Goal: Transaction & Acquisition: Purchase product/service

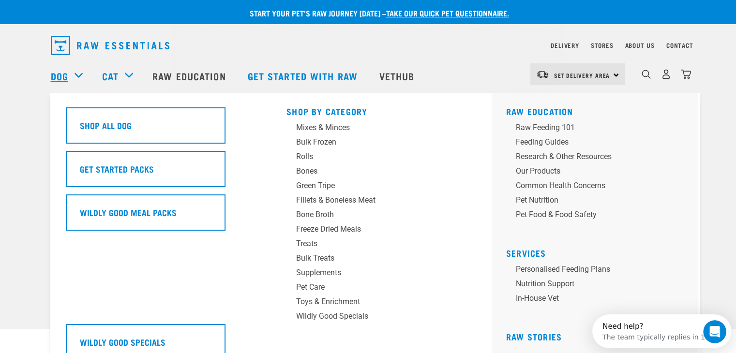
click at [58, 83] on link "Dog" at bounding box center [59, 76] width 17 height 15
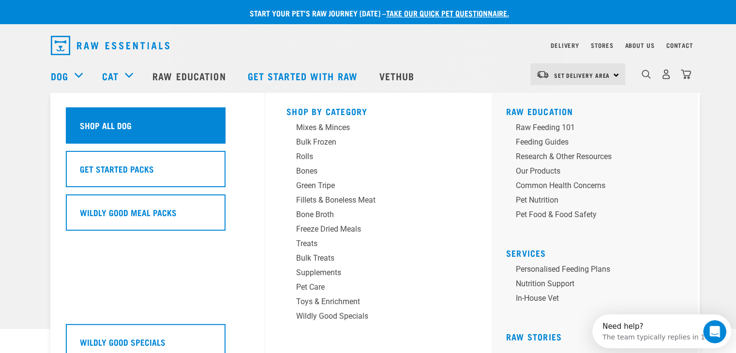
click at [97, 112] on div "Shop All Dog" at bounding box center [146, 125] width 160 height 36
click at [134, 123] on div "Shop All Dog" at bounding box center [146, 125] width 160 height 36
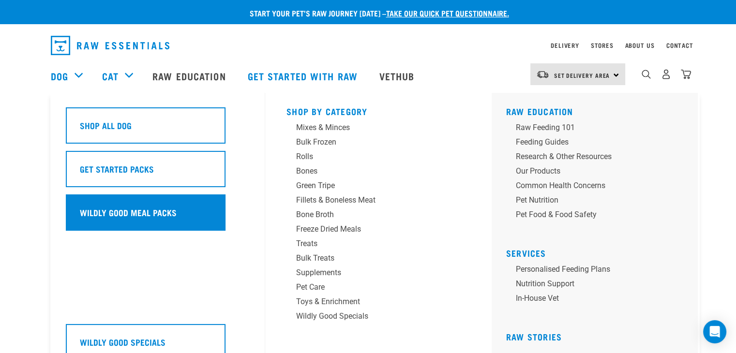
click at [133, 221] on div "Wildly Good Meal Packs" at bounding box center [146, 213] width 160 height 36
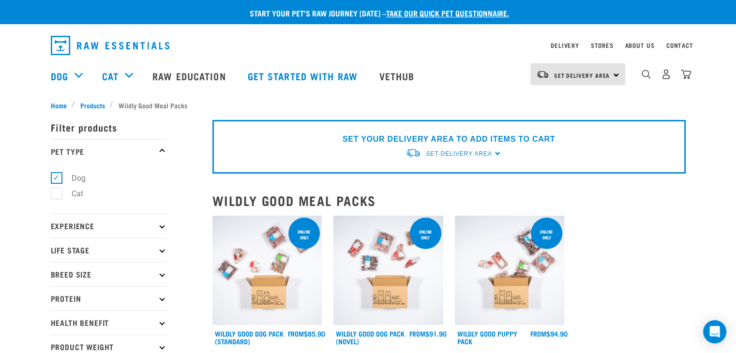
scroll to position [177, 0]
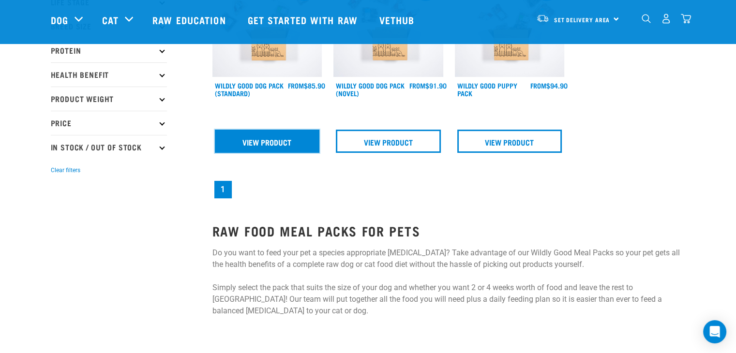
click at [245, 143] on link "View Product" at bounding box center [267, 141] width 105 height 23
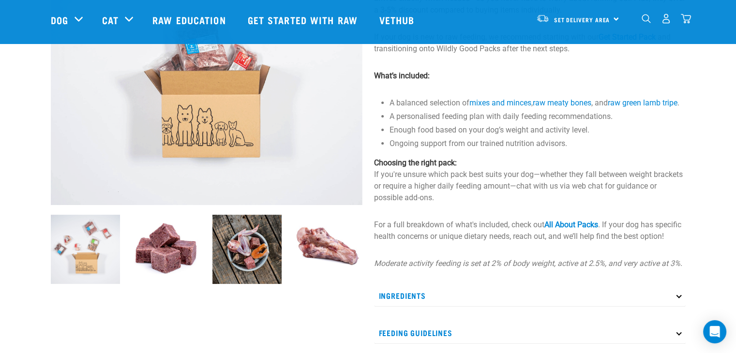
scroll to position [355, 0]
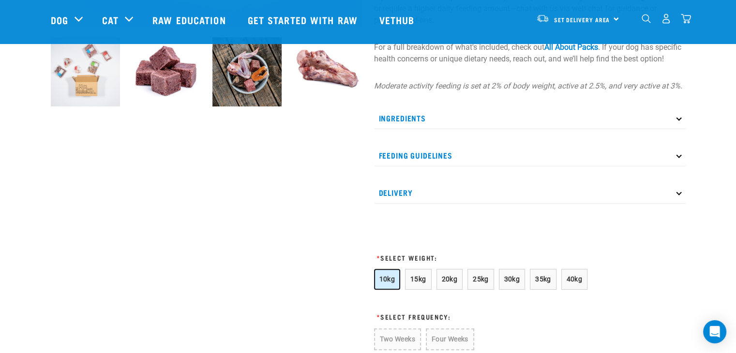
click at [387, 283] on span "10kg" at bounding box center [388, 280] width 16 height 8
click at [414, 283] on span "15kg" at bounding box center [419, 280] width 16 height 8
click at [423, 129] on p "Ingredients" at bounding box center [530, 118] width 312 height 22
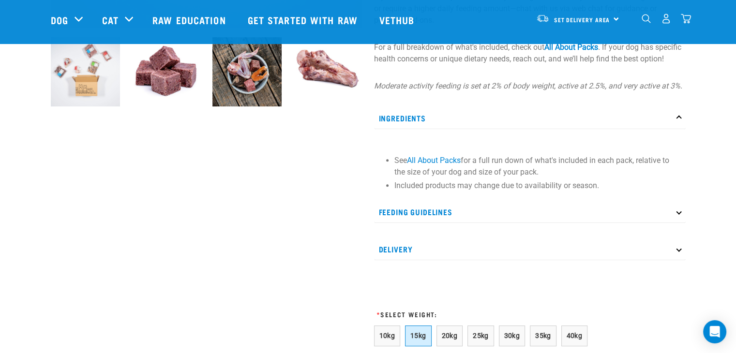
click at [423, 129] on p "Ingredients" at bounding box center [530, 118] width 312 height 22
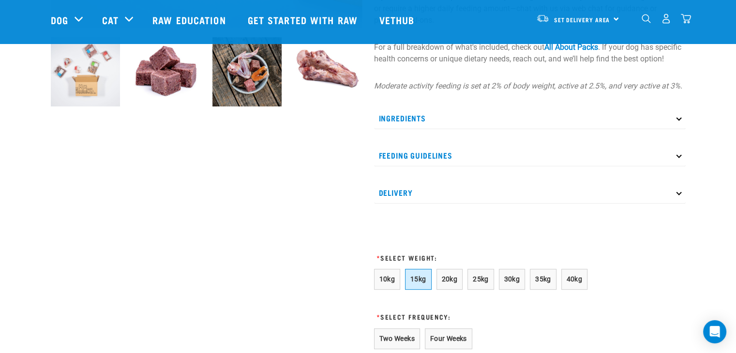
click at [409, 167] on p "Feeding Guidelines" at bounding box center [530, 156] width 312 height 22
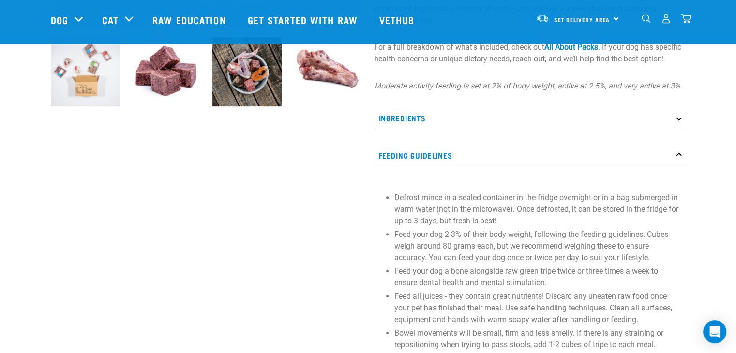
click at [409, 167] on p "Feeding Guidelines" at bounding box center [530, 156] width 312 height 22
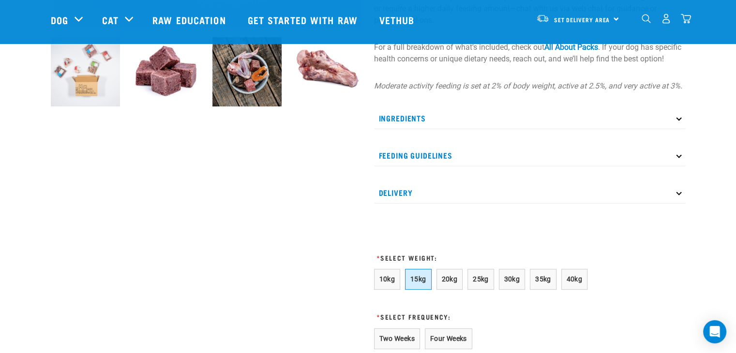
click at [398, 204] on p "Delivery" at bounding box center [530, 193] width 312 height 22
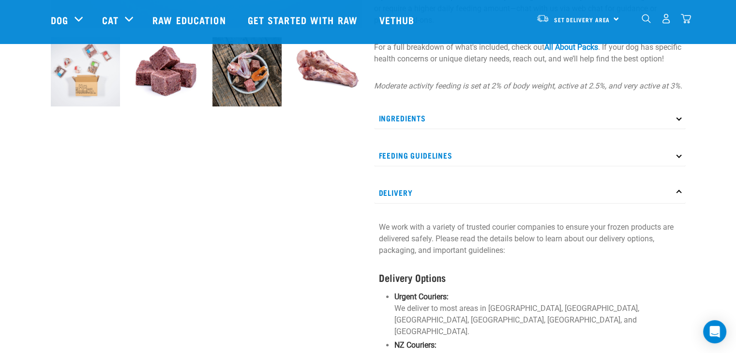
click at [398, 204] on p "Delivery" at bounding box center [530, 193] width 312 height 22
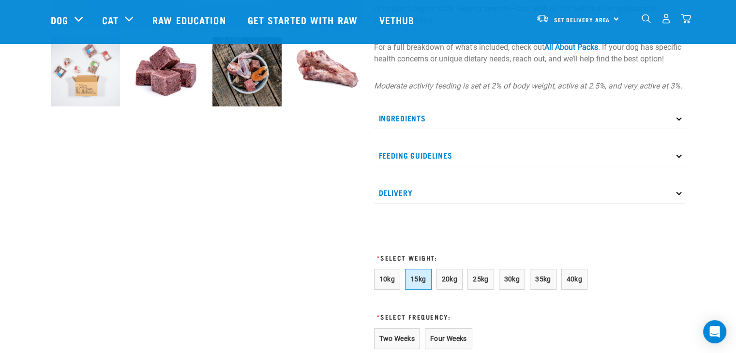
scroll to position [533, 0]
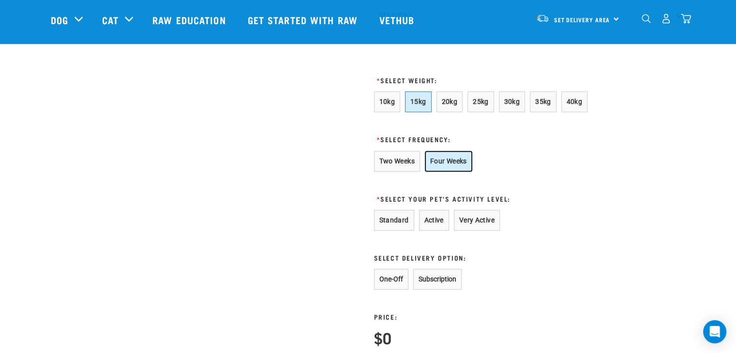
click at [459, 171] on button "Four Weeks" at bounding box center [448, 161] width 47 height 21
click at [429, 228] on button "Active" at bounding box center [434, 220] width 30 height 21
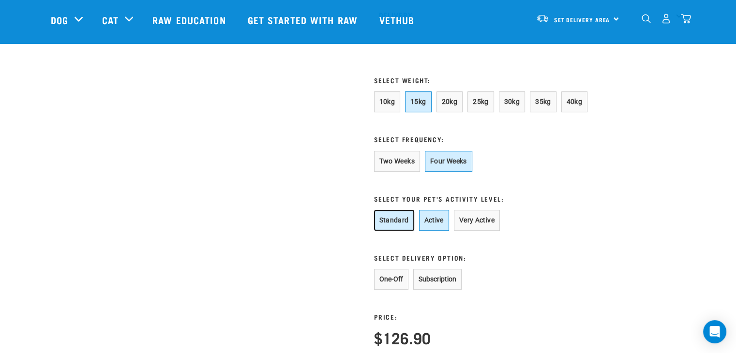
click at [405, 231] on button "Standard" at bounding box center [394, 220] width 40 height 21
click at [385, 106] on span "10kg" at bounding box center [388, 102] width 16 height 8
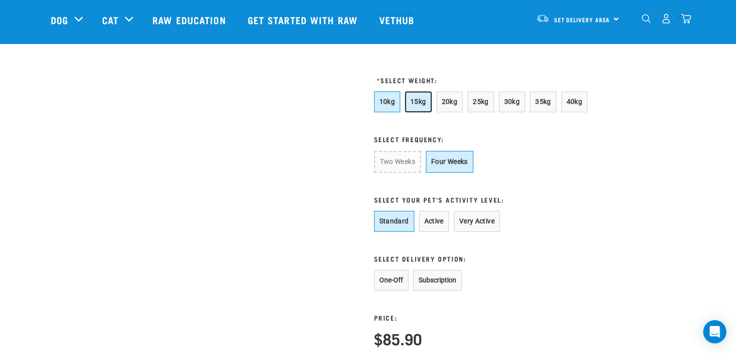
click at [418, 106] on span "15kg" at bounding box center [419, 102] width 16 height 8
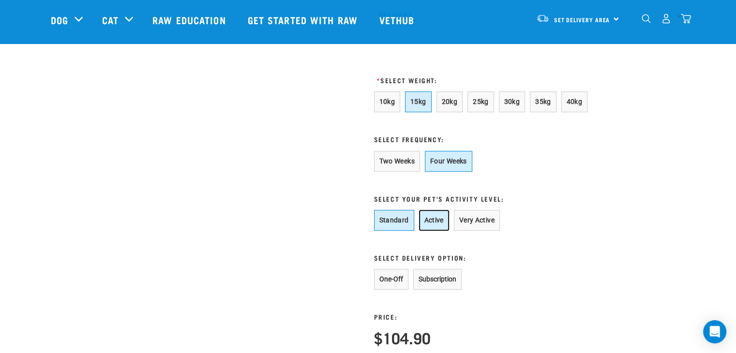
click at [436, 231] on button "Active" at bounding box center [434, 220] width 30 height 21
click at [379, 231] on button "Standard" at bounding box center [394, 220] width 40 height 21
click at [440, 288] on button "Subscription" at bounding box center [438, 279] width 48 height 21
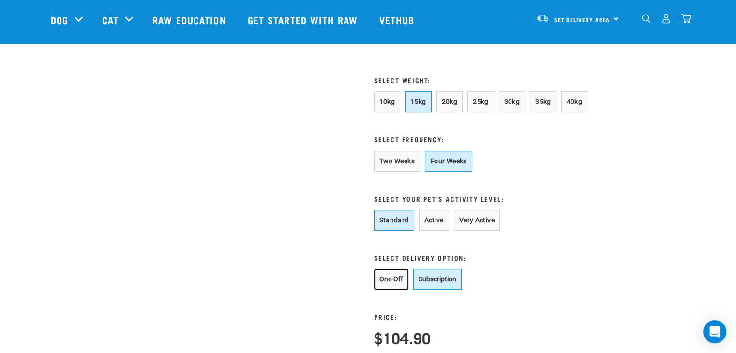
click at [394, 290] on button "One-Off" at bounding box center [391, 279] width 34 height 21
click at [550, 112] on button "35kg" at bounding box center [543, 102] width 27 height 21
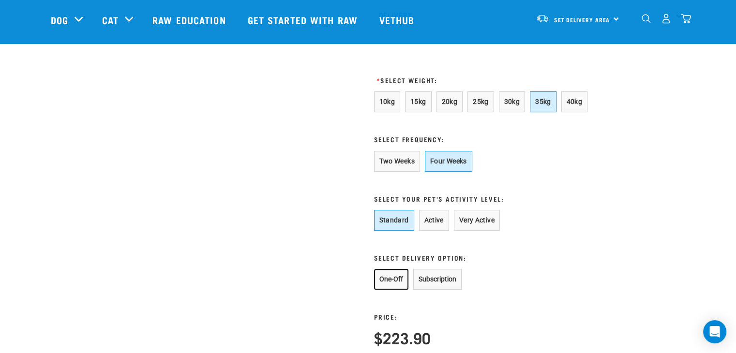
click at [393, 290] on button "One-Off" at bounding box center [391, 279] width 34 height 21
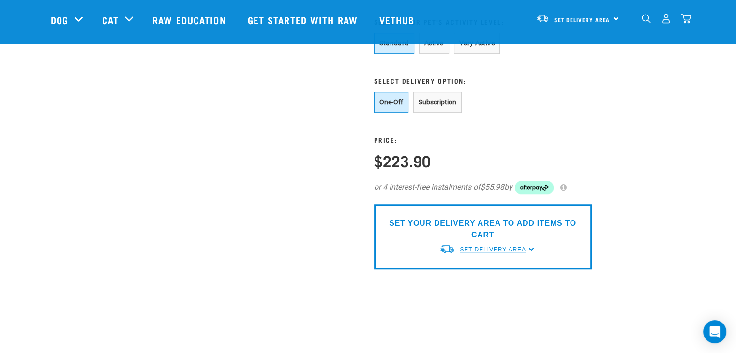
click at [524, 253] on span "Set Delivery Area" at bounding box center [493, 249] width 66 height 7
click at [491, 280] on link "[GEOGRAPHIC_DATA]" at bounding box center [488, 272] width 96 height 16
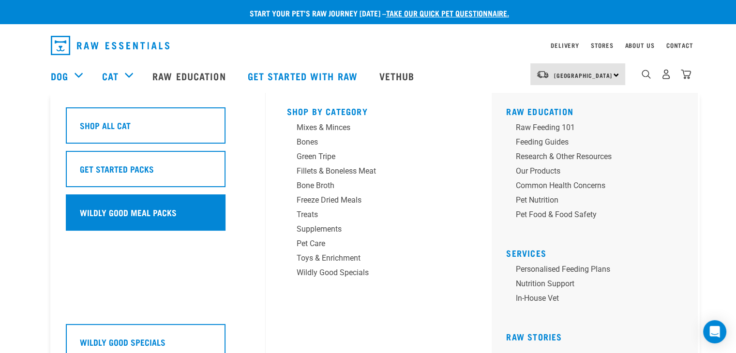
click at [136, 208] on h5 "Wildly Good Meal Packs" at bounding box center [128, 212] width 97 height 13
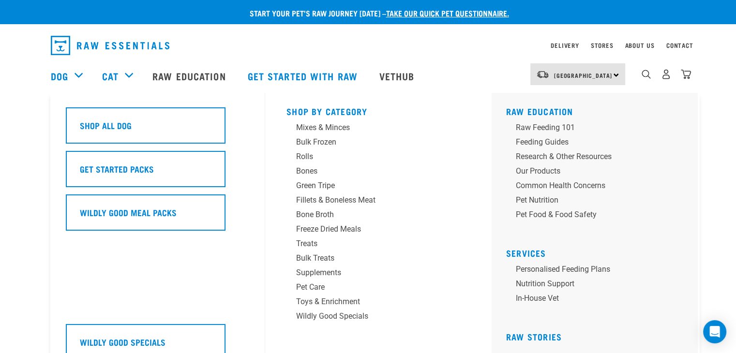
click at [76, 77] on div "Dog" at bounding box center [72, 76] width 42 height 39
click at [60, 77] on link "Dog" at bounding box center [59, 76] width 17 height 15
click at [72, 77] on div "Dog" at bounding box center [72, 76] width 42 height 39
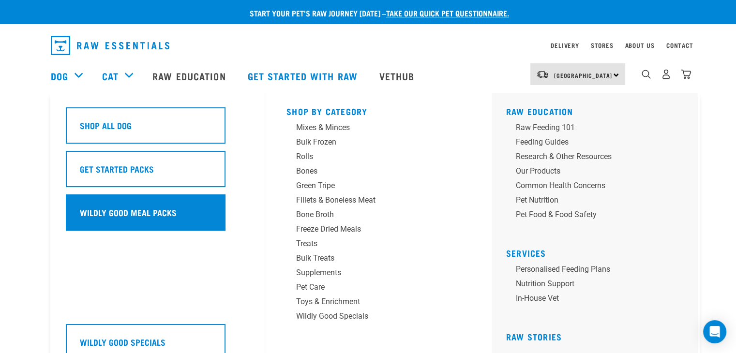
click at [145, 215] on h5 "Wildly Good Meal Packs" at bounding box center [128, 212] width 97 height 13
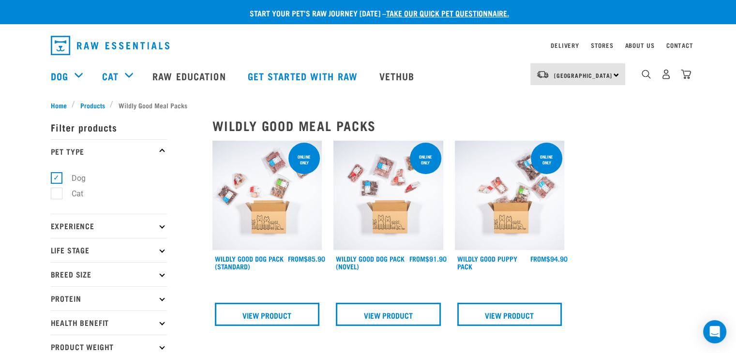
click at [382, 220] on img at bounding box center [389, 196] width 110 height 110
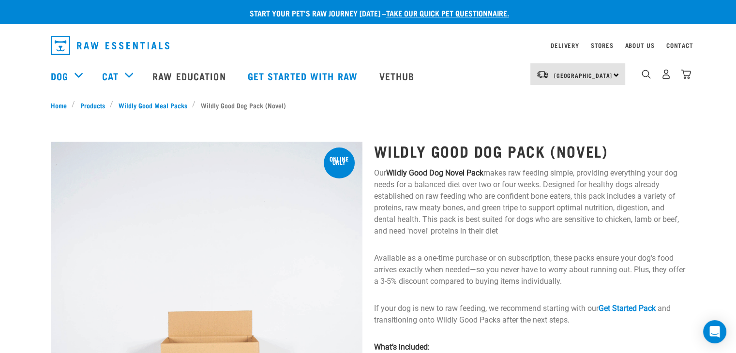
scroll to position [177, 0]
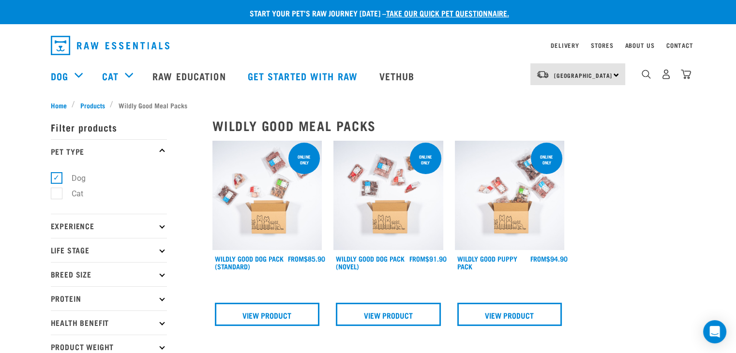
click at [251, 217] on img at bounding box center [268, 196] width 110 height 110
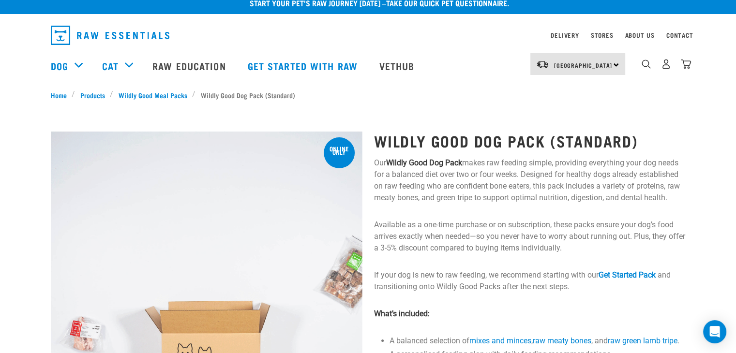
scroll to position [177, 0]
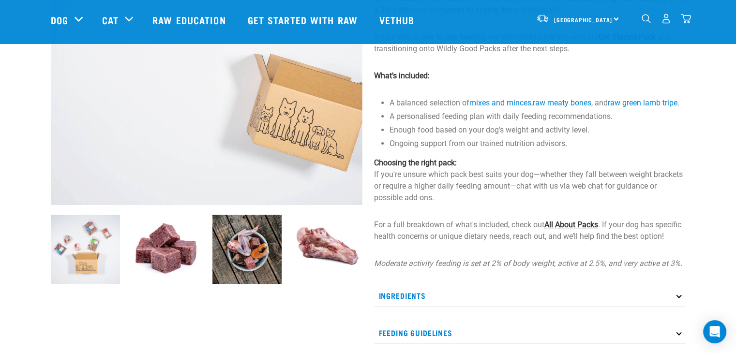
click at [579, 230] on link "All About Packs" at bounding box center [572, 224] width 54 height 9
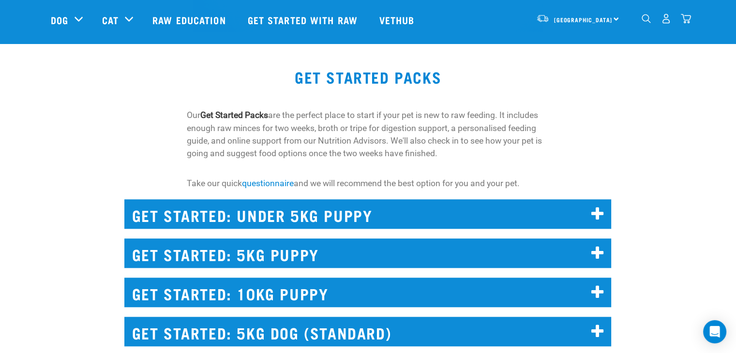
scroll to position [1065, 0]
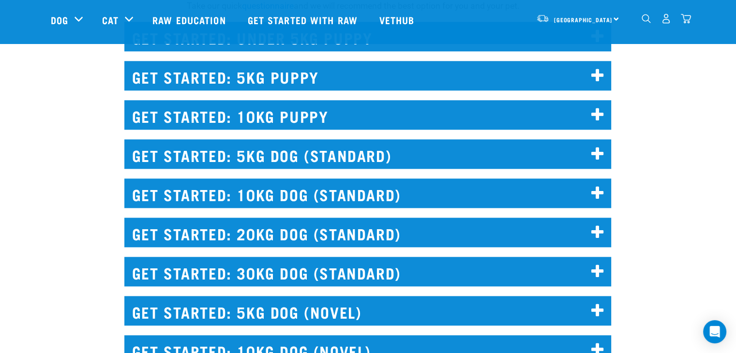
click at [602, 195] on icon at bounding box center [598, 193] width 13 height 15
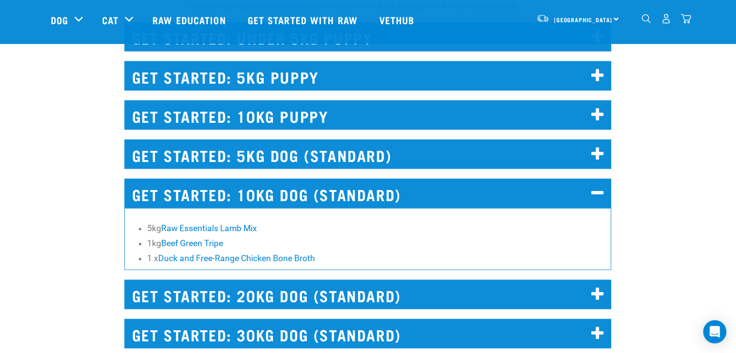
click at [595, 198] on icon at bounding box center [598, 193] width 13 height 15
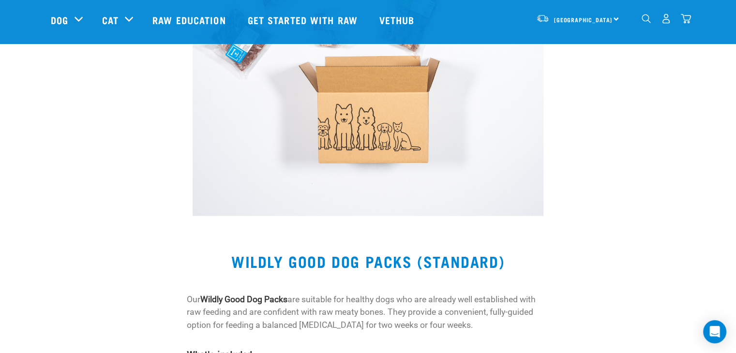
scroll to position [2131, 0]
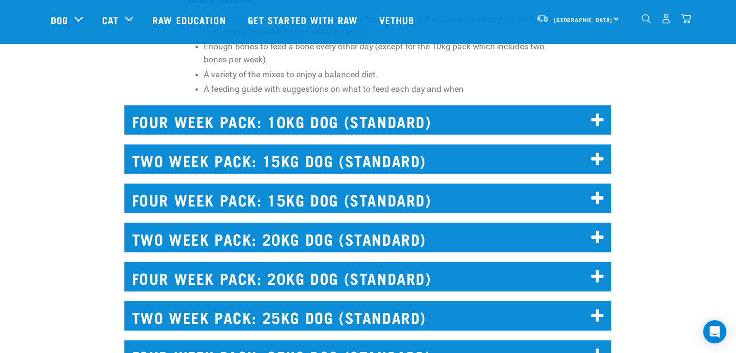
click at [592, 156] on icon at bounding box center [598, 159] width 13 height 15
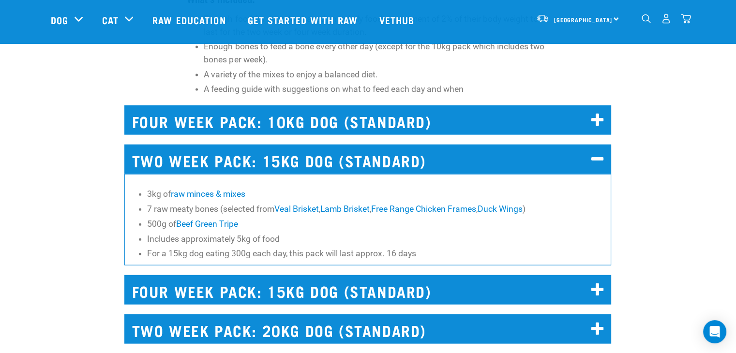
click at [594, 160] on icon at bounding box center [598, 159] width 13 height 15
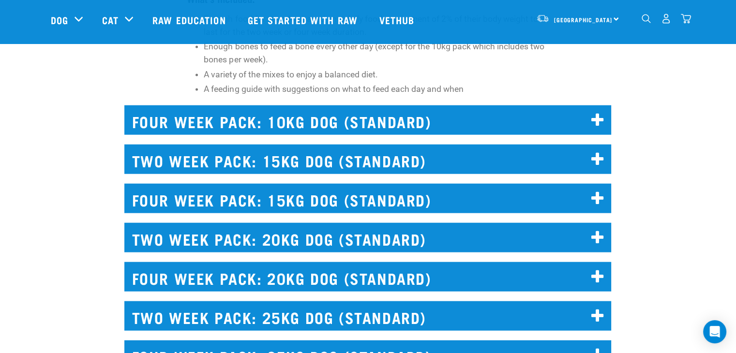
click at [604, 193] on icon at bounding box center [598, 198] width 13 height 15
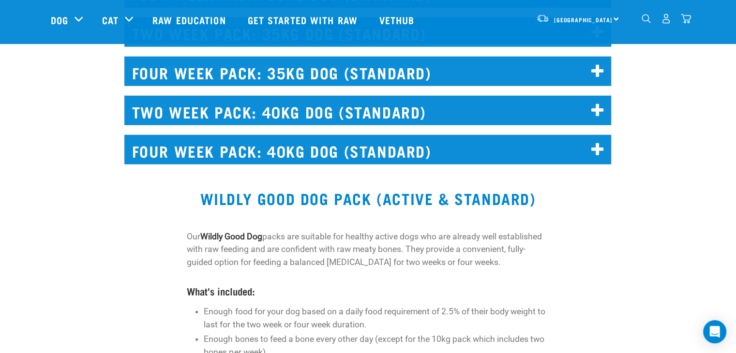
scroll to position [2485, 0]
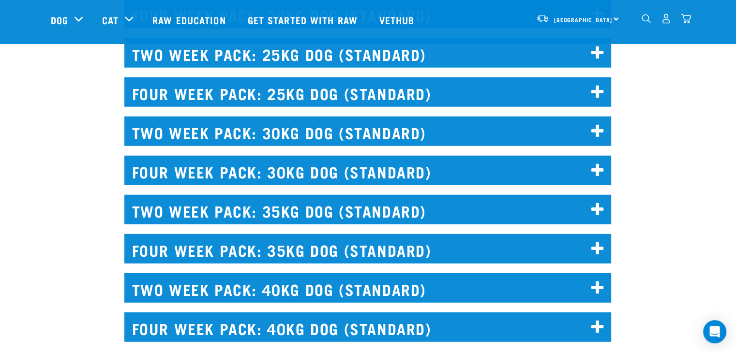
click at [606, 248] on h2 "FOUR WEEK PACK: 35KG DOG (STANDARD)" at bounding box center [367, 249] width 487 height 30
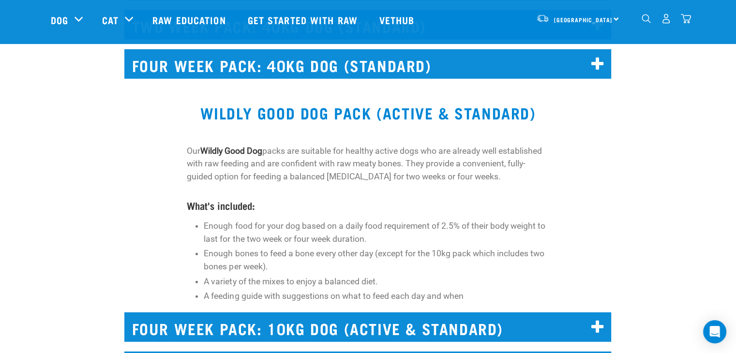
scroll to position [3018, 0]
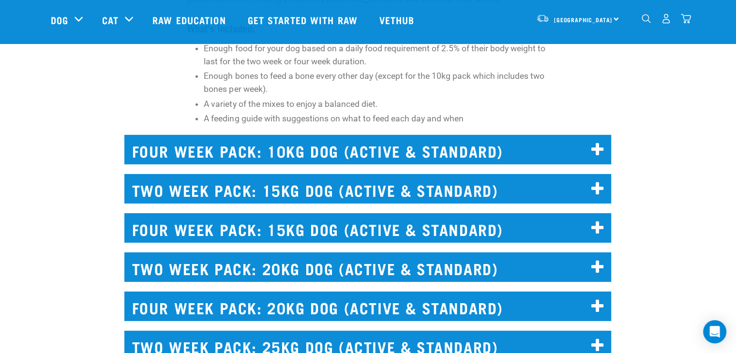
click at [602, 230] on icon at bounding box center [598, 228] width 13 height 15
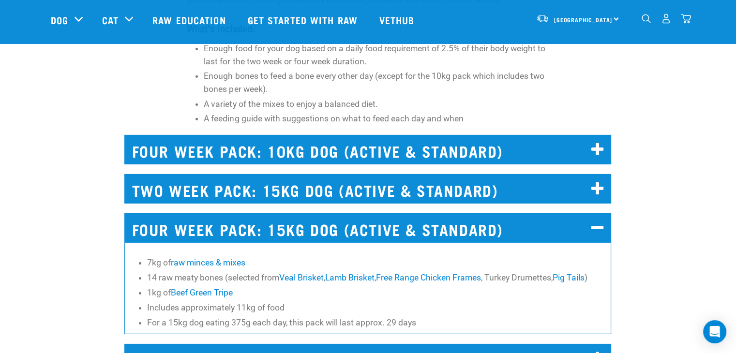
click at [594, 229] on icon at bounding box center [598, 228] width 13 height 15
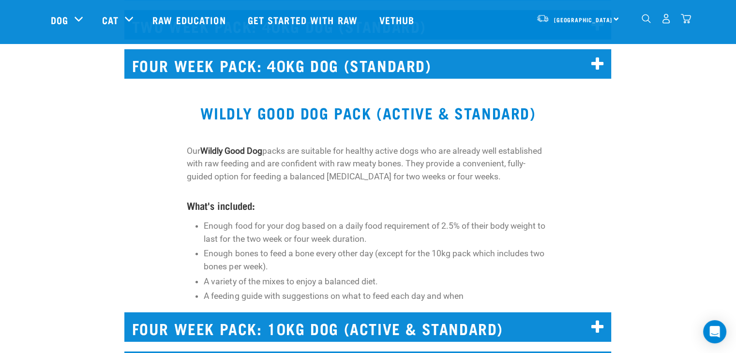
scroll to position [2663, 0]
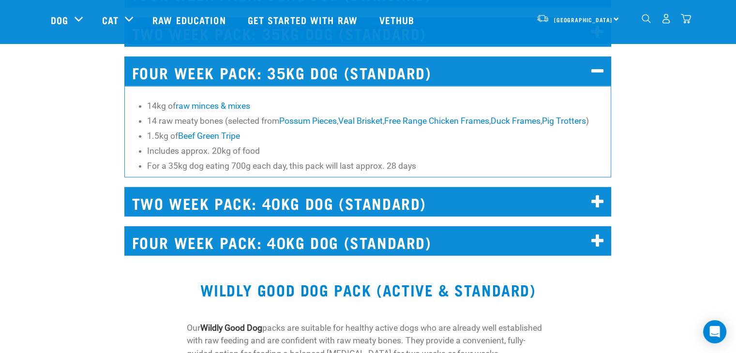
click at [603, 67] on icon at bounding box center [598, 71] width 13 height 15
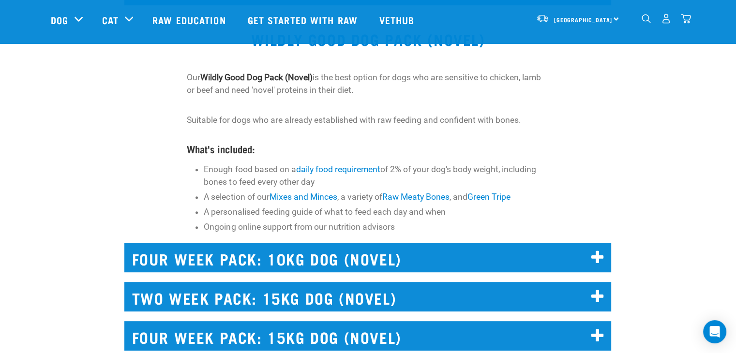
scroll to position [4261, 0]
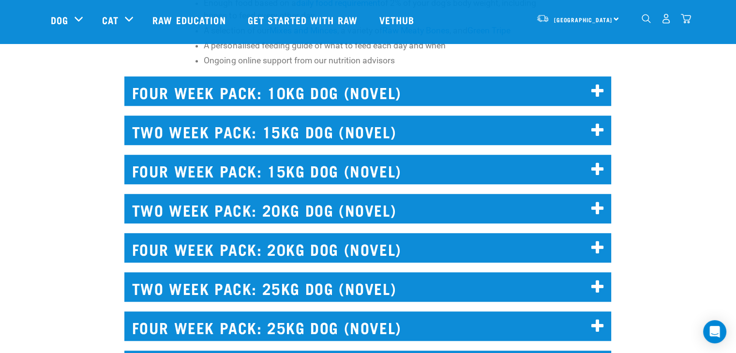
click at [594, 131] on icon at bounding box center [598, 130] width 13 height 15
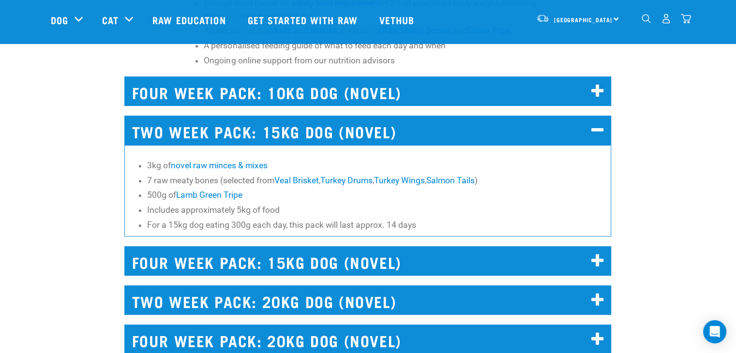
click at [594, 131] on icon at bounding box center [598, 130] width 13 height 15
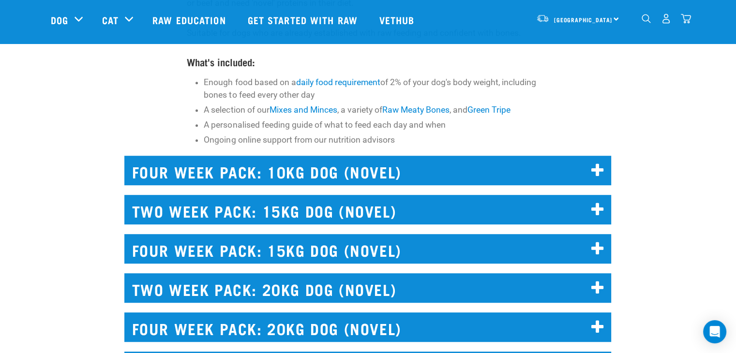
scroll to position [3989, 0]
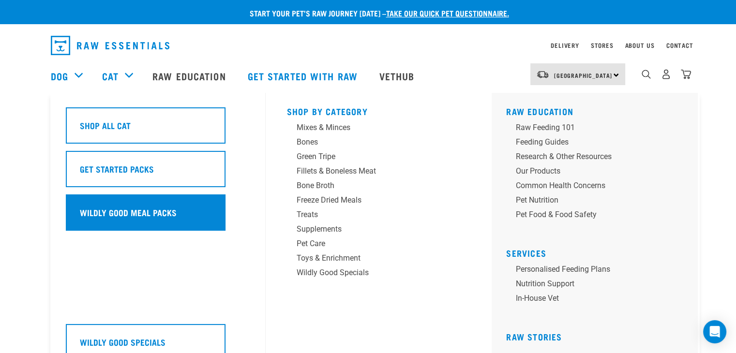
click at [134, 210] on h5 "Wildly Good Meal Packs" at bounding box center [128, 212] width 97 height 13
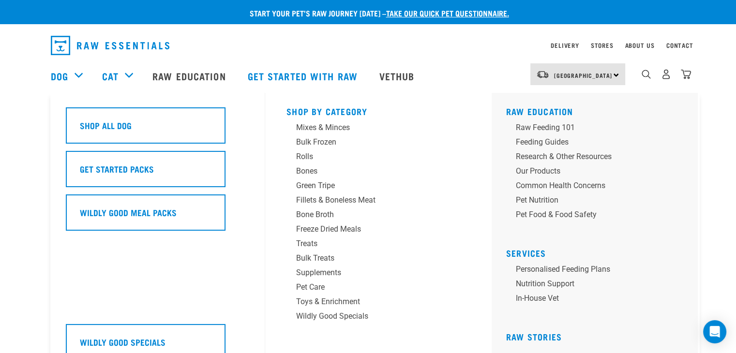
click at [75, 77] on div "Dog" at bounding box center [72, 76] width 42 height 39
click at [59, 71] on link "Dog" at bounding box center [59, 76] width 17 height 15
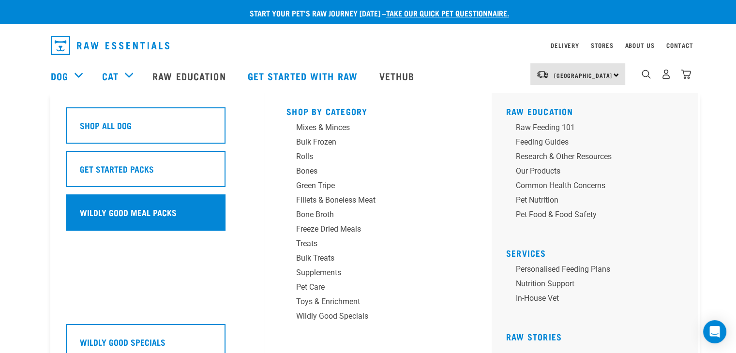
click at [99, 216] on h5 "Wildly Good Meal Packs" at bounding box center [128, 212] width 97 height 13
click at [183, 223] on div "Wildly Good Meal Packs" at bounding box center [146, 213] width 160 height 36
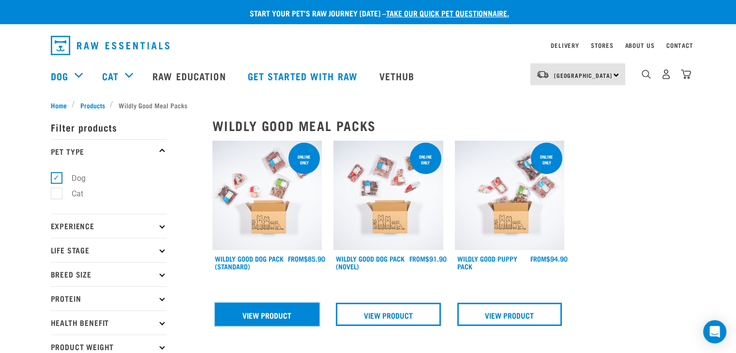
click at [245, 316] on link "View Product" at bounding box center [267, 314] width 105 height 23
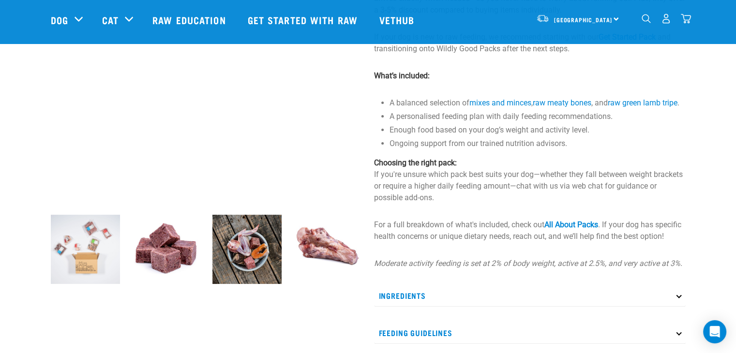
scroll to position [355, 0]
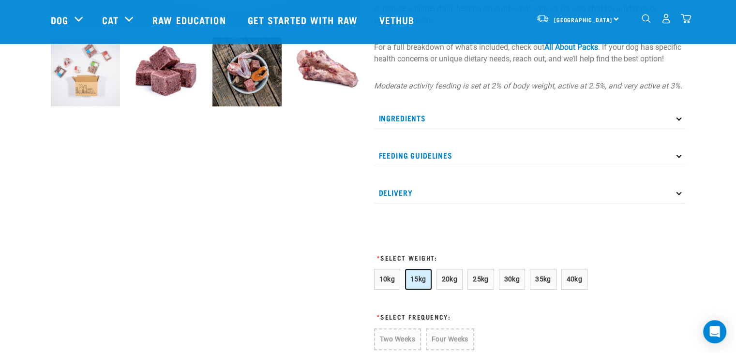
click at [413, 283] on button "15kg" at bounding box center [418, 279] width 27 height 21
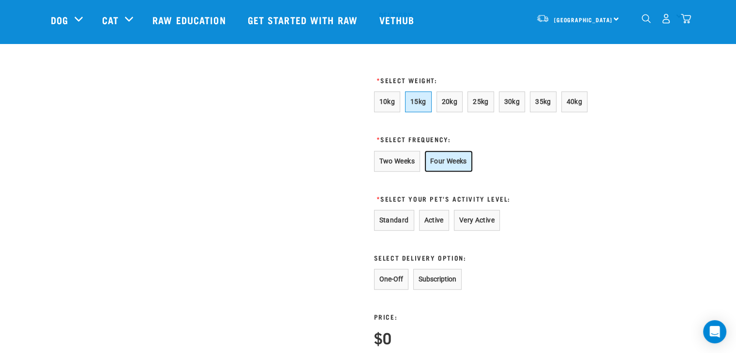
click at [442, 172] on button "Four Weeks" at bounding box center [448, 161] width 47 height 21
click at [386, 229] on button "Standard" at bounding box center [394, 220] width 40 height 21
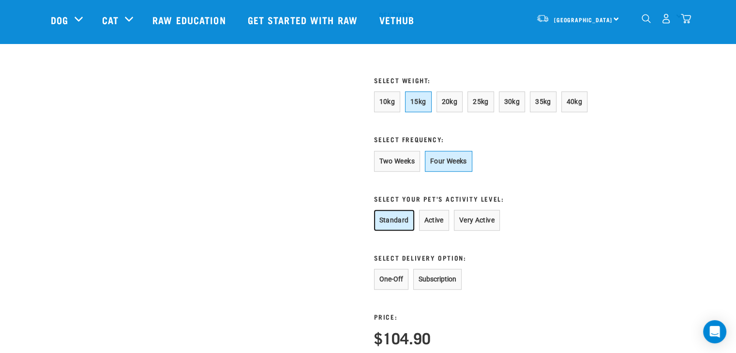
scroll to position [710, 0]
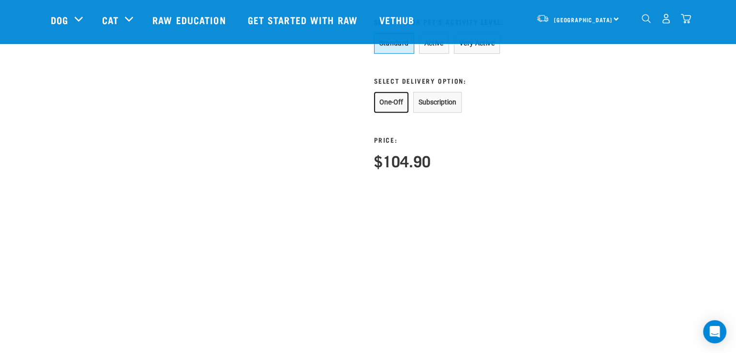
click at [385, 110] on button "One-Off" at bounding box center [391, 102] width 34 height 21
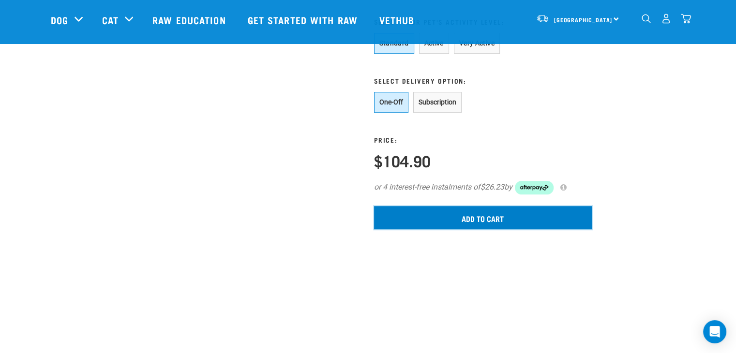
click at [443, 226] on input "Add to cart" at bounding box center [483, 217] width 218 height 23
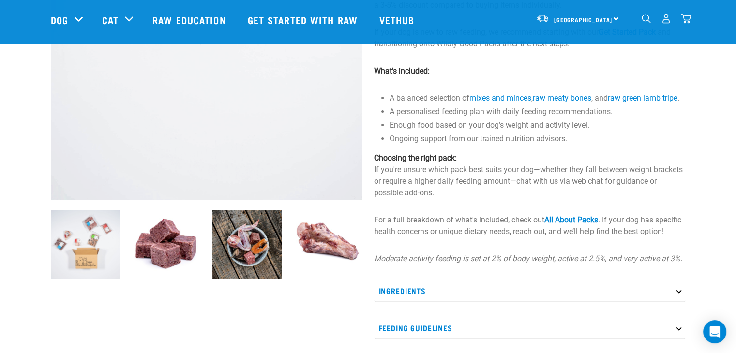
scroll to position [177, 0]
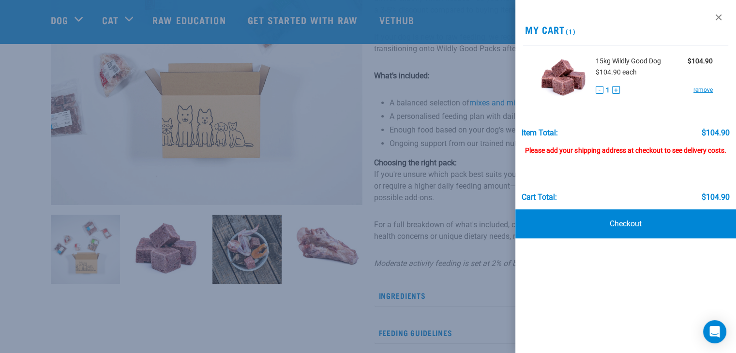
click at [218, 302] on div at bounding box center [368, 176] width 736 height 353
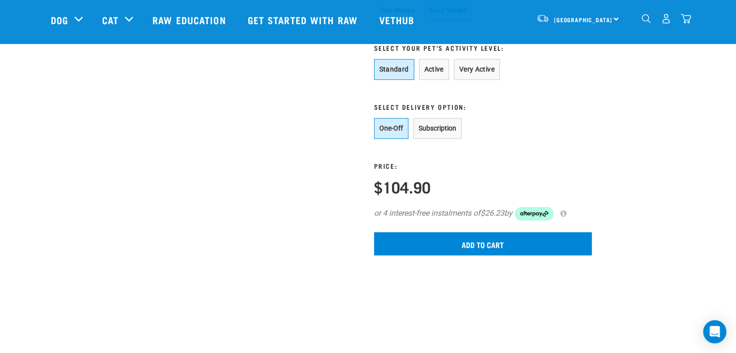
scroll to position [624, 0]
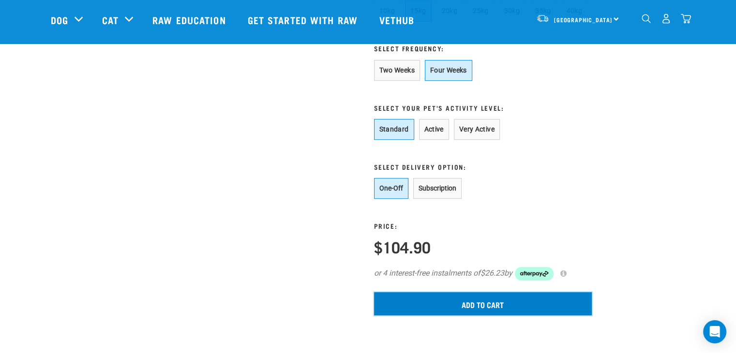
click at [450, 316] on input "Add to cart" at bounding box center [483, 303] width 218 height 23
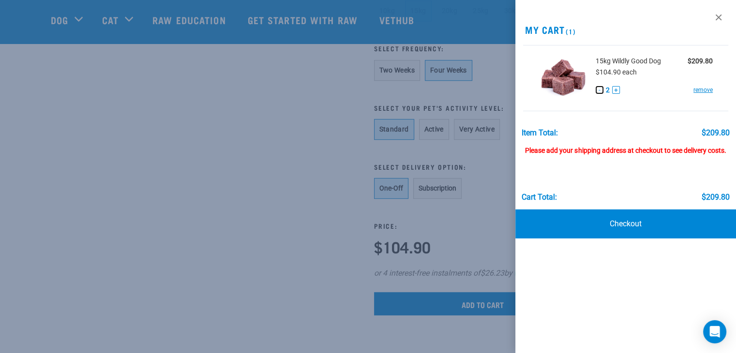
click at [597, 90] on button "-" at bounding box center [600, 90] width 8 height 8
click at [256, 215] on div at bounding box center [368, 176] width 736 height 353
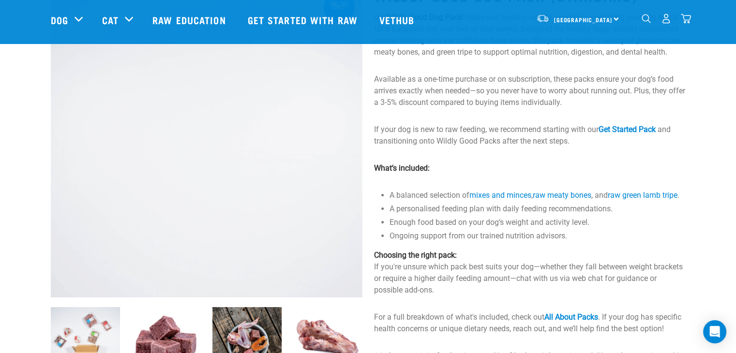
scroll to position [0, 0]
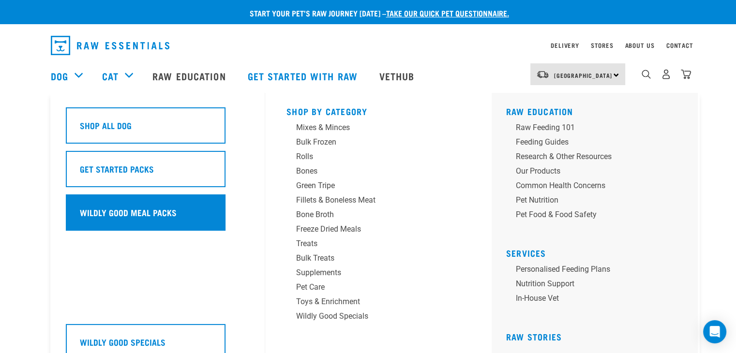
click at [134, 213] on h5 "Wildly Good Meal Packs" at bounding box center [128, 212] width 97 height 13
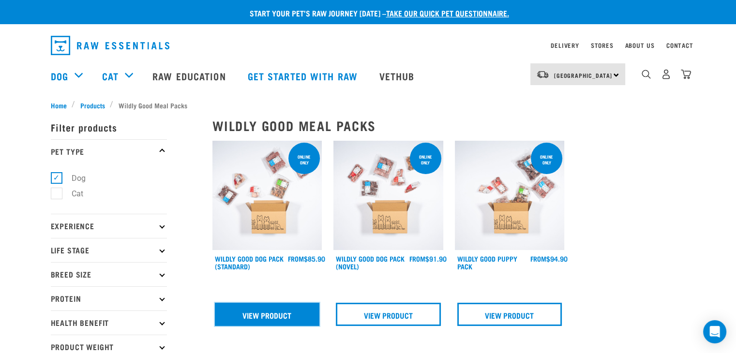
click at [260, 319] on link "View Product" at bounding box center [267, 314] width 105 height 23
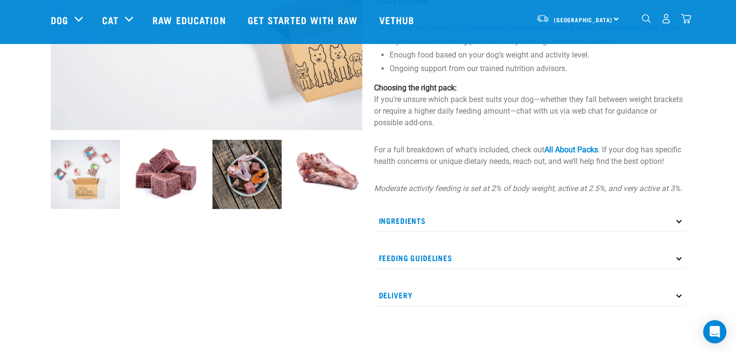
scroll to position [355, 0]
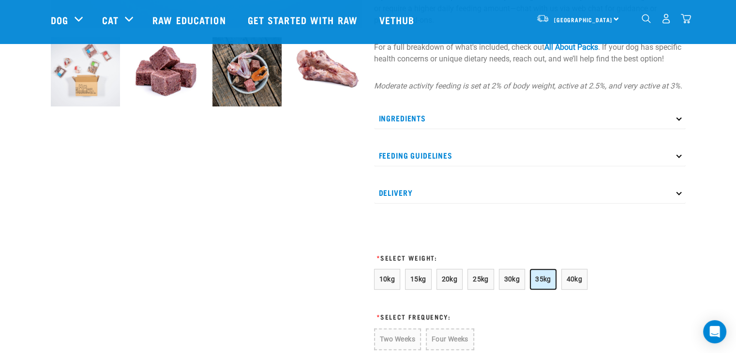
click at [536, 283] on span "35kg" at bounding box center [544, 280] width 16 height 8
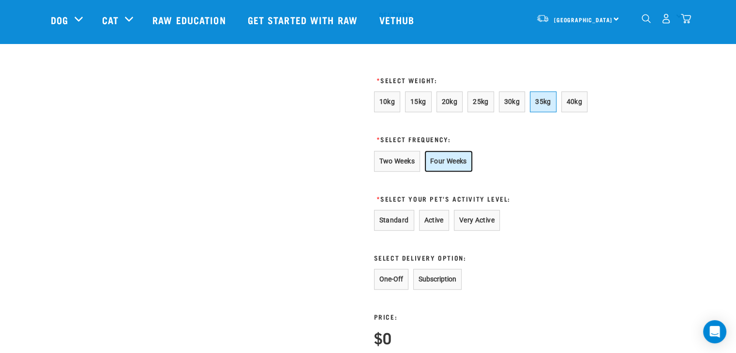
click at [437, 172] on button "Four Weeks" at bounding box center [448, 161] width 47 height 21
click at [397, 223] on button "Standard" at bounding box center [394, 220] width 40 height 21
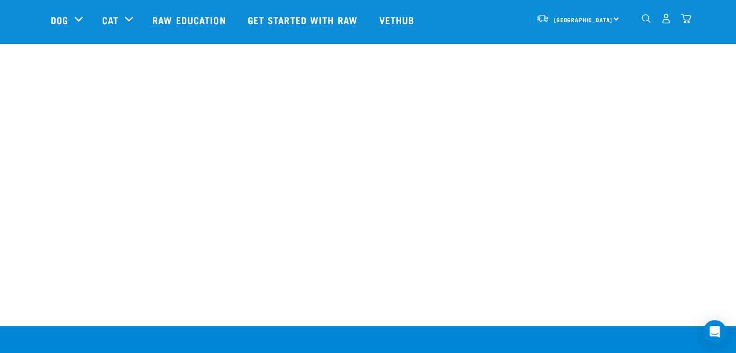
scroll to position [710, 0]
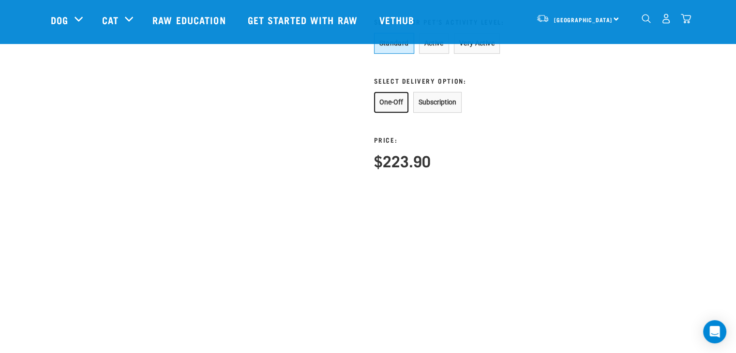
click at [398, 104] on button "One-Off" at bounding box center [391, 102] width 34 height 21
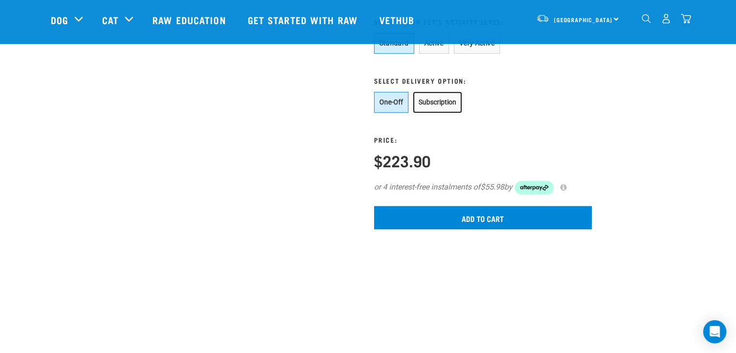
click at [441, 113] on button "Subscription" at bounding box center [438, 102] width 48 height 21
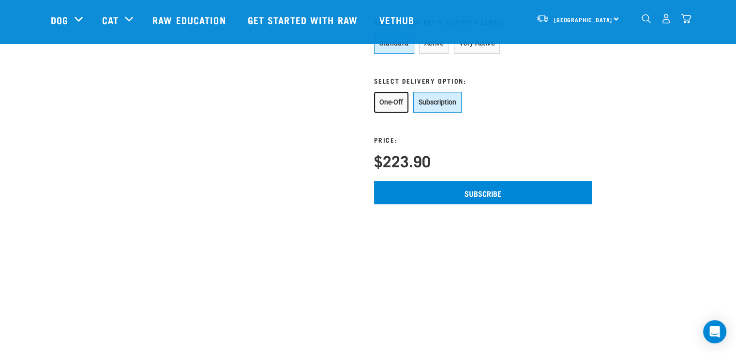
click at [392, 113] on button "One-Off" at bounding box center [391, 102] width 34 height 21
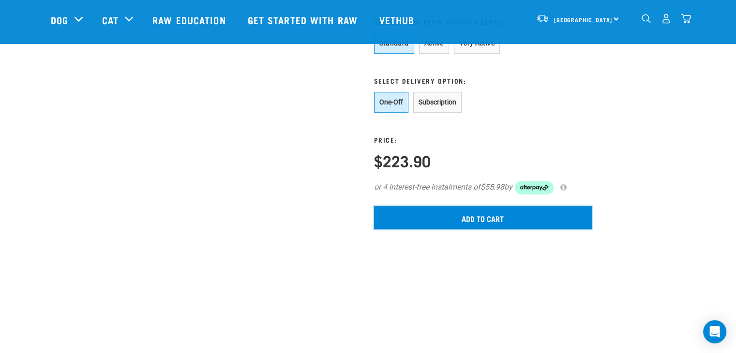
click at [426, 229] on input "Add to cart" at bounding box center [483, 217] width 218 height 23
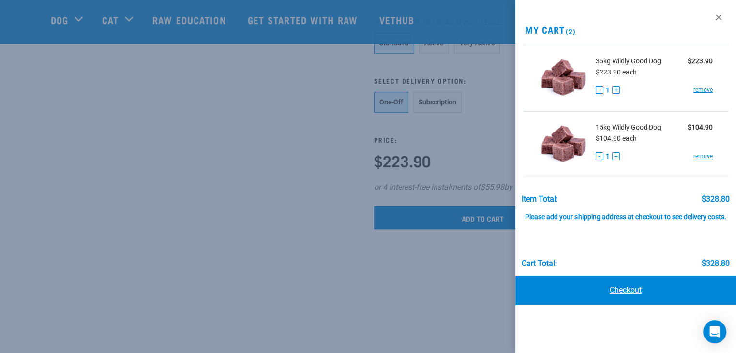
click at [624, 293] on link "Checkout" at bounding box center [626, 290] width 221 height 29
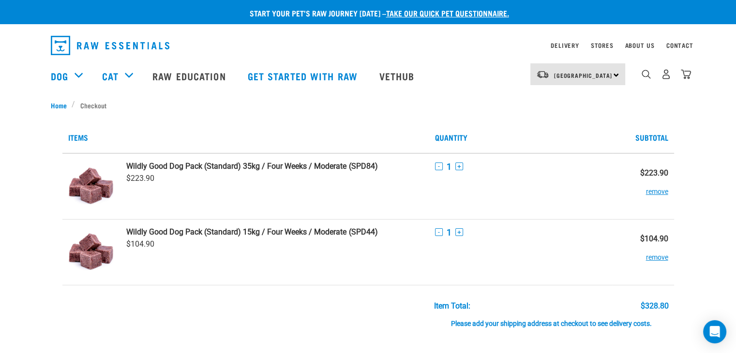
scroll to position [177, 0]
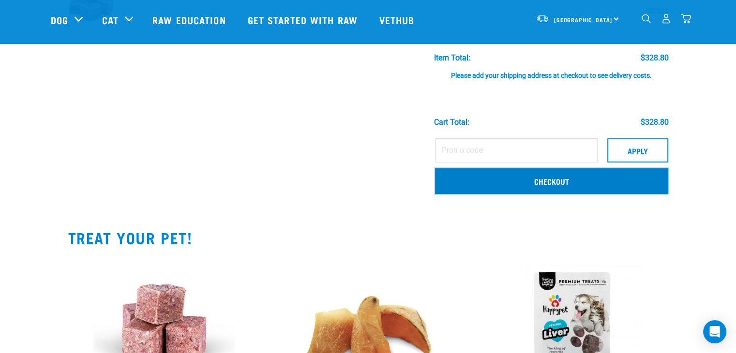
click at [519, 183] on link "Checkout" at bounding box center [551, 181] width 233 height 25
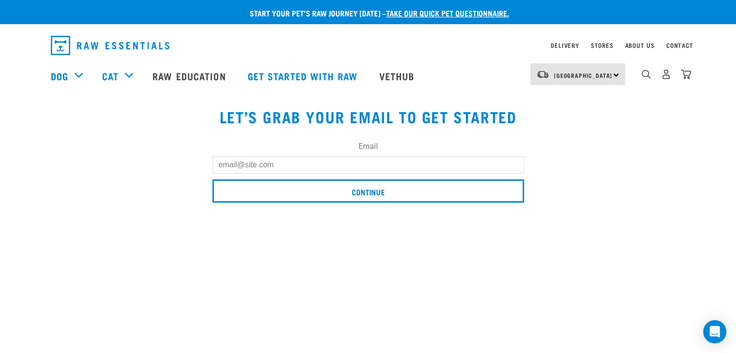
click at [368, 167] on input "Email" at bounding box center [369, 164] width 312 height 17
type input "[PERSON_NAME][EMAIL_ADDRESS][DOMAIN_NAME]"
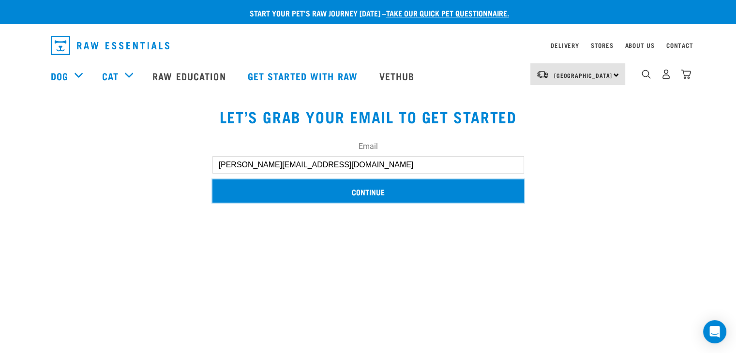
click at [378, 188] on input "Continue" at bounding box center [369, 191] width 312 height 23
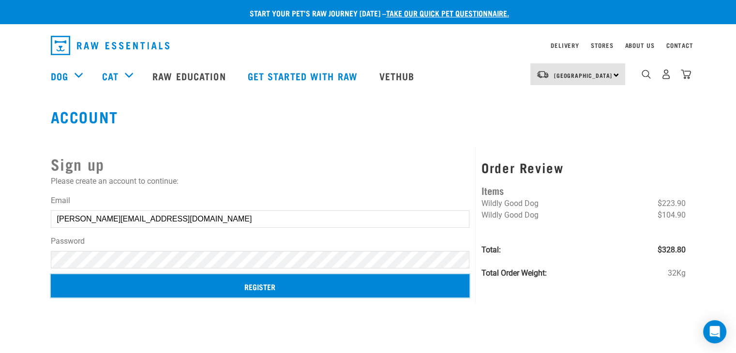
drag, startPoint x: 243, startPoint y: 281, endPoint x: 241, endPoint y: 270, distance: 10.8
click at [241, 274] on form "Email a.gonthier@hotmail.com Password Register" at bounding box center [260, 248] width 419 height 107
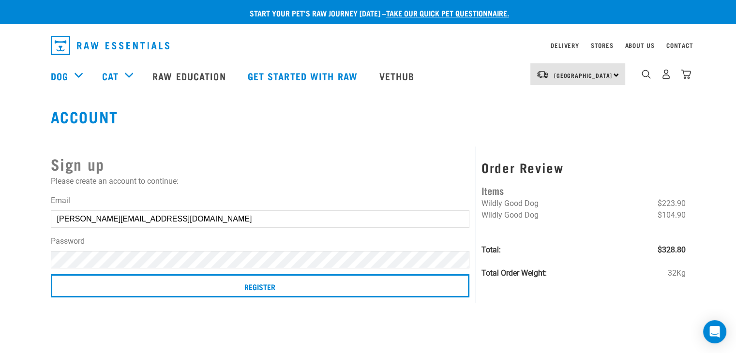
click at [236, 250] on div "Password" at bounding box center [260, 252] width 419 height 33
click at [271, 271] on form "Email a.gonthier@hotmail.com Password Register" at bounding box center [260, 248] width 419 height 107
click at [221, 223] on input "a.gonthier@hotmail.com" at bounding box center [260, 219] width 419 height 17
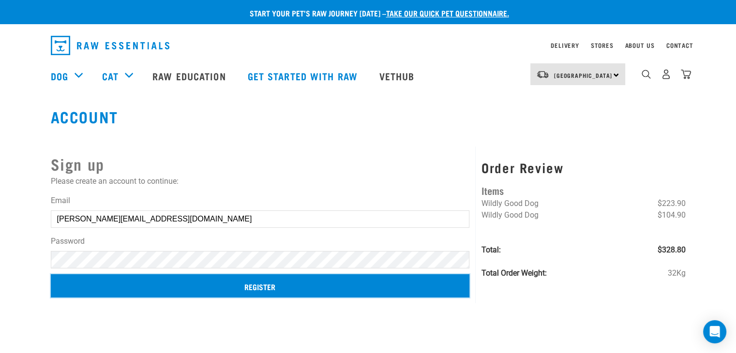
click at [251, 283] on input "Register" at bounding box center [260, 286] width 419 height 23
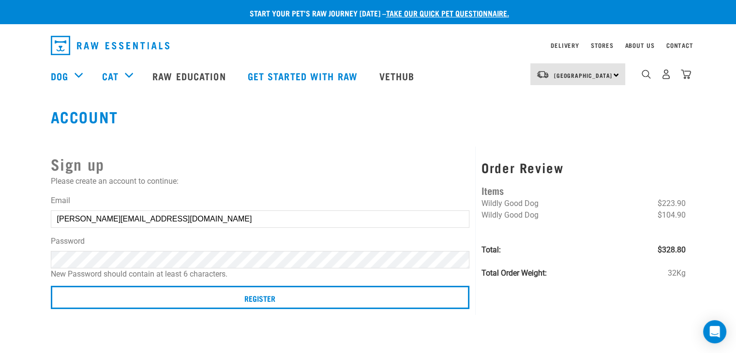
click at [18, 164] on button "delete" at bounding box center [14, 159] width 10 height 10
click at [0, 195] on article "Couldn’t save user." at bounding box center [0, 176] width 0 height 353
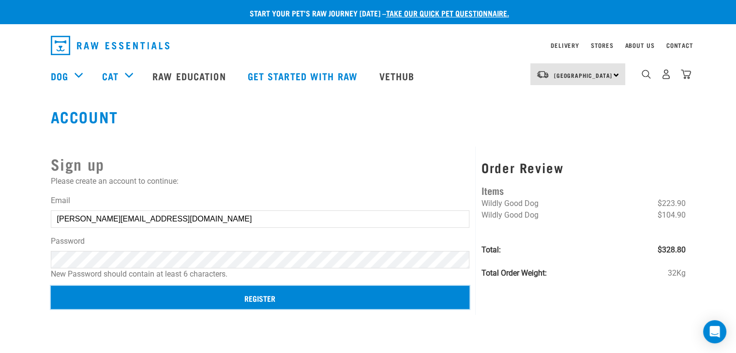
click at [258, 297] on input "Register" at bounding box center [260, 297] width 419 height 23
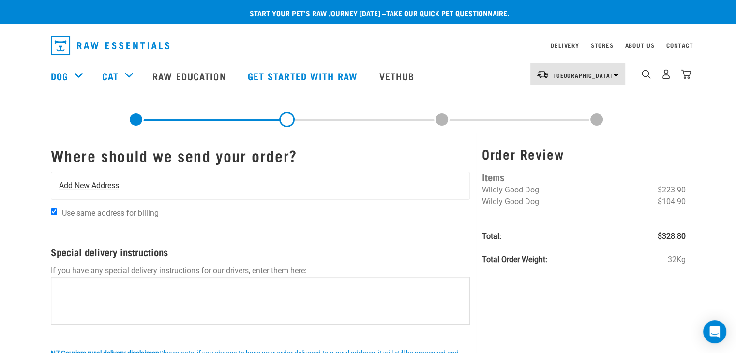
click at [112, 190] on span "Add New Address" at bounding box center [89, 186] width 60 height 12
click at [102, 185] on span "Add New Address" at bounding box center [89, 186] width 60 height 12
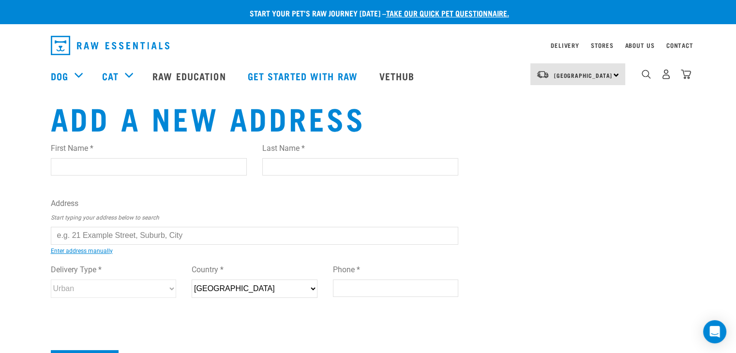
click at [112, 169] on input "First Name *" at bounding box center [149, 166] width 196 height 17
type input "Amanda"
type input "Gonthier"
type input "79D Barrett Road"
type input "Auckland"
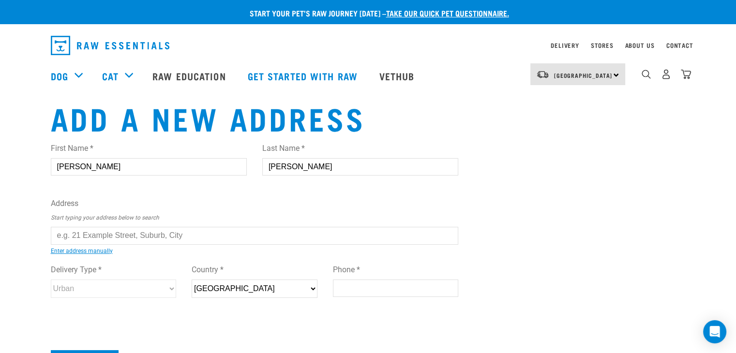
type input "0793"
type input "0275223834"
click at [127, 231] on input "text" at bounding box center [255, 235] width 408 height 17
click at [199, 260] on div "First Name * Amanda Last Name * Gonthier Address Start typing your address belo…" at bounding box center [255, 229] width 408 height 189
type input "79D Barrett Road, Riverhead 0793"
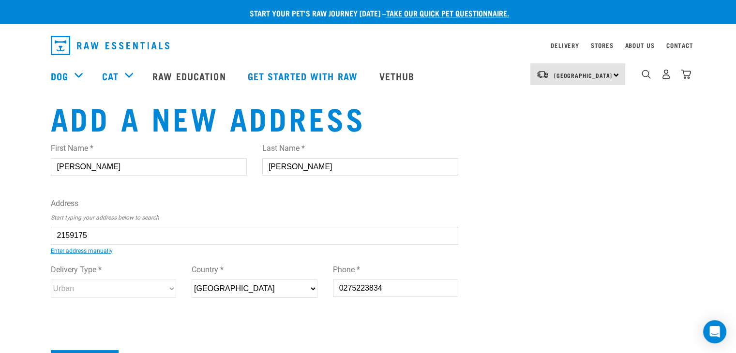
type input "Riverhead"
select select "AUK"
select select "Rural"
type input "79D Barrett Road, Riverhead 0793"
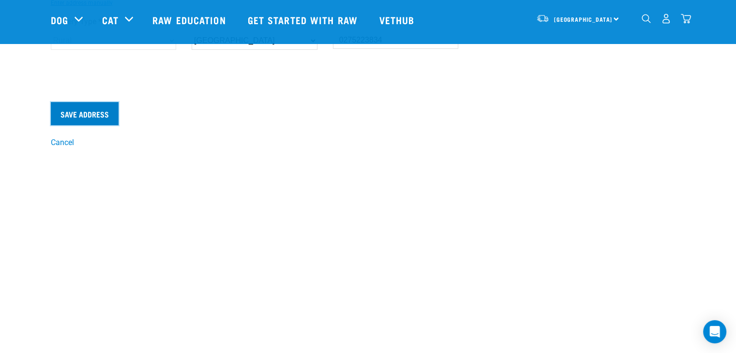
click at [87, 115] on input "Save Address" at bounding box center [85, 113] width 68 height 23
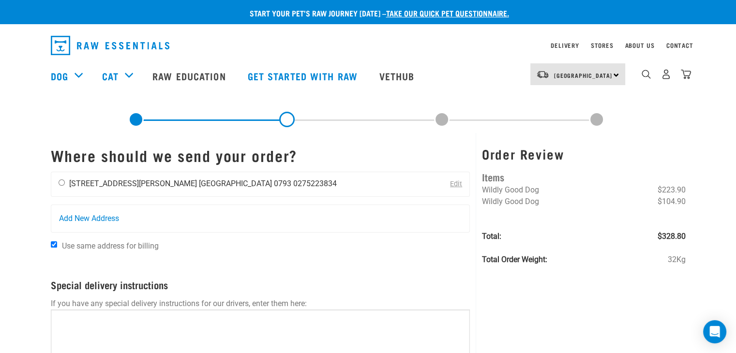
click at [58, 183] on div "[PERSON_NAME] [STREET_ADDRESS][PERSON_NAME] [GEOGRAPHIC_DATA] 0793 0275223834" at bounding box center [197, 184] width 293 height 24
click at [60, 183] on input "radio" at bounding box center [62, 183] width 6 height 6
radio input "true"
click at [572, 44] on link "Delivery" at bounding box center [565, 45] width 28 height 3
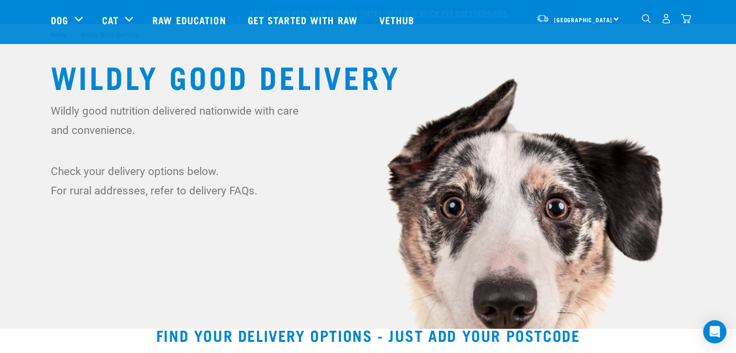
scroll to position [355, 0]
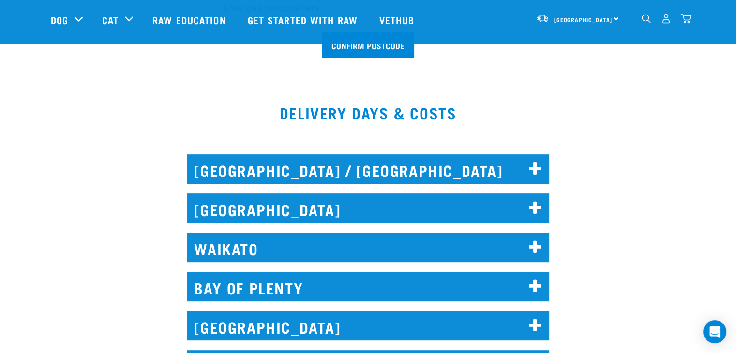
click at [327, 211] on h2 "[GEOGRAPHIC_DATA]" at bounding box center [368, 209] width 363 height 30
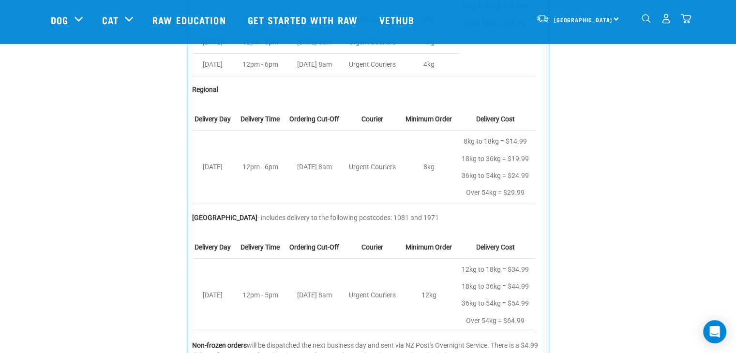
scroll to position [888, 0]
